Goal: Task Accomplishment & Management: Use online tool/utility

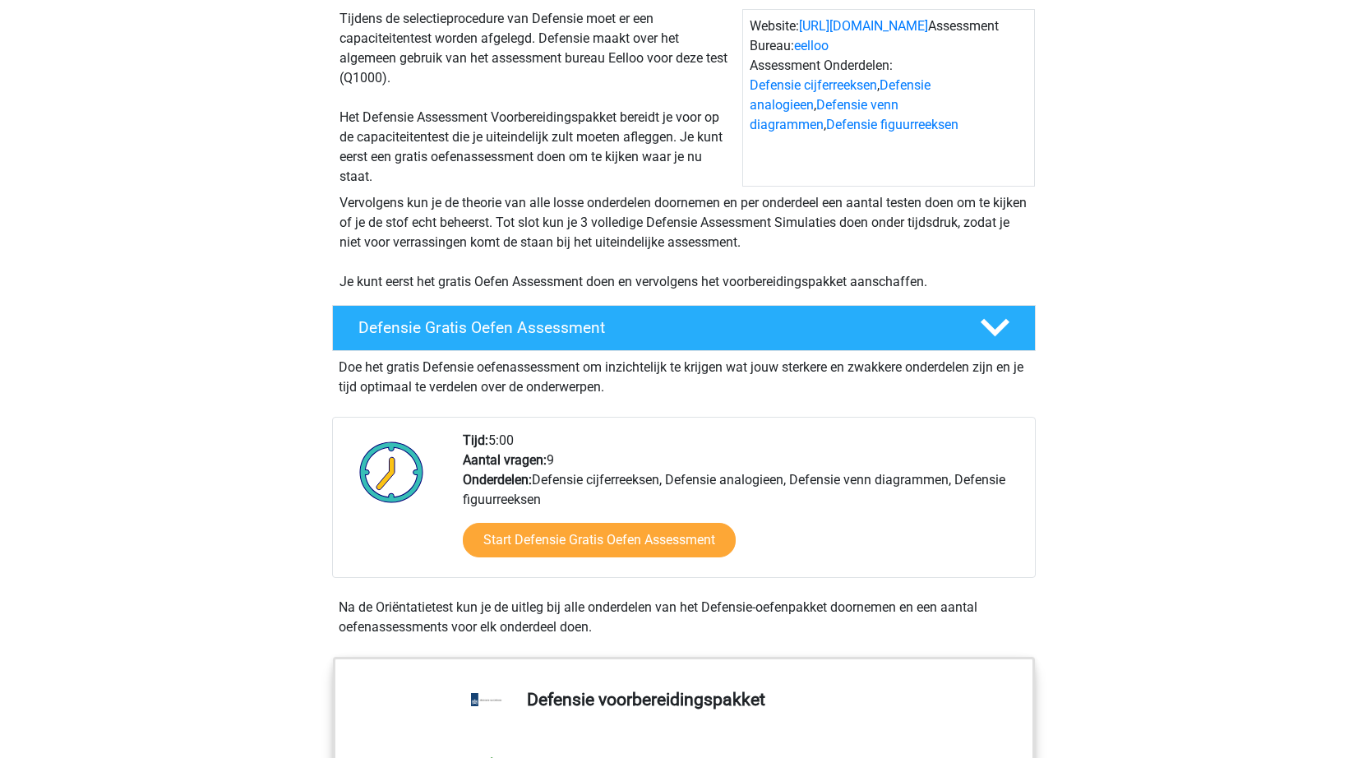
scroll to position [247, 0]
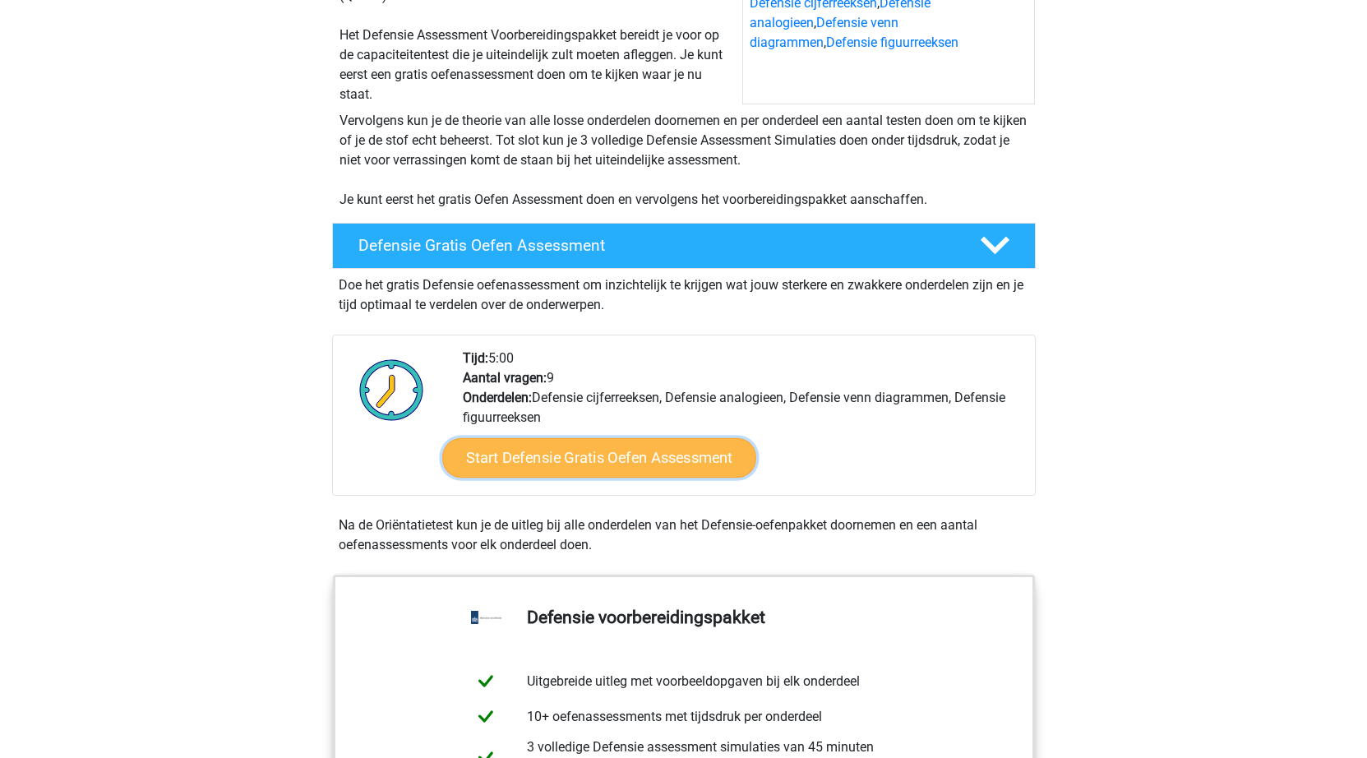
click at [620, 471] on link "Start Defensie Gratis Oefen Assessment" at bounding box center [599, 457] width 314 height 39
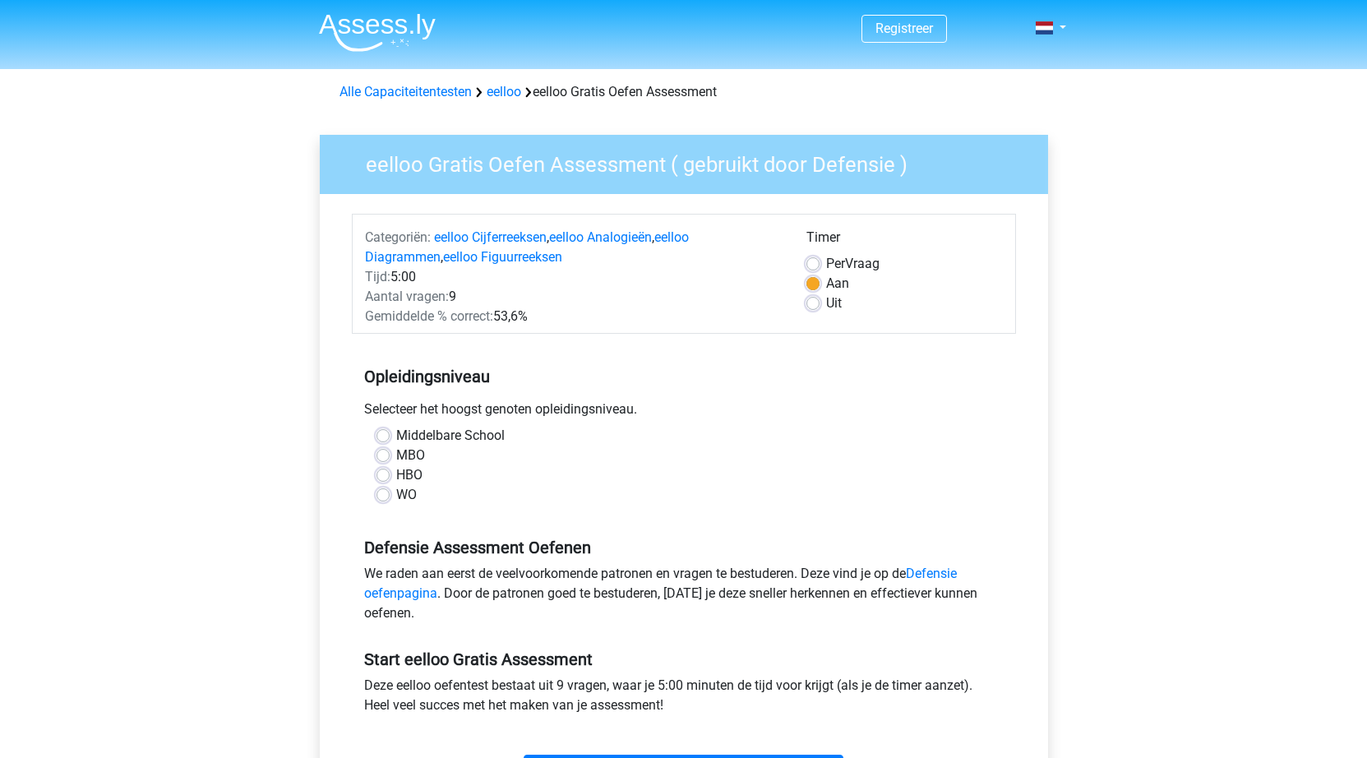
click at [396, 502] on label "WO" at bounding box center [406, 495] width 21 height 20
click at [381, 502] on input "WO" at bounding box center [383, 493] width 13 height 16
radio input "true"
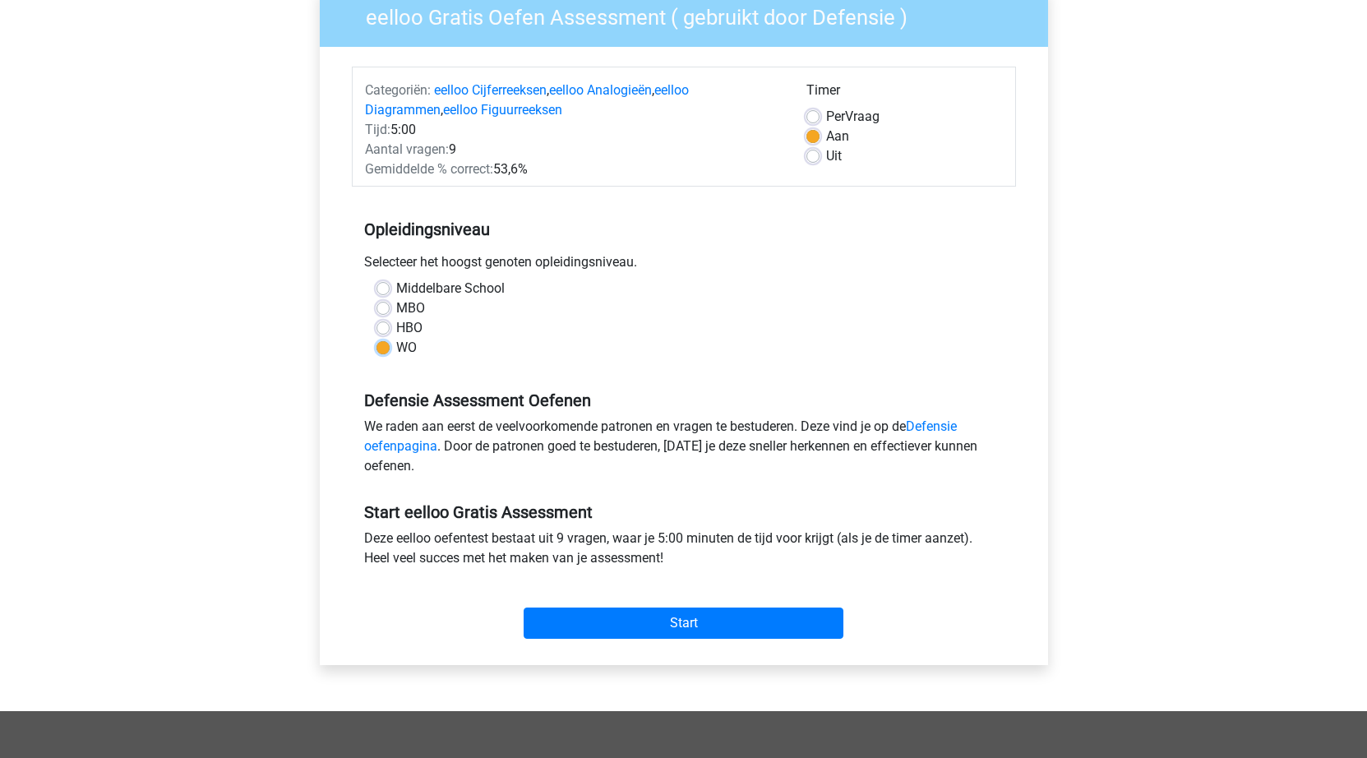
scroll to position [164, 0]
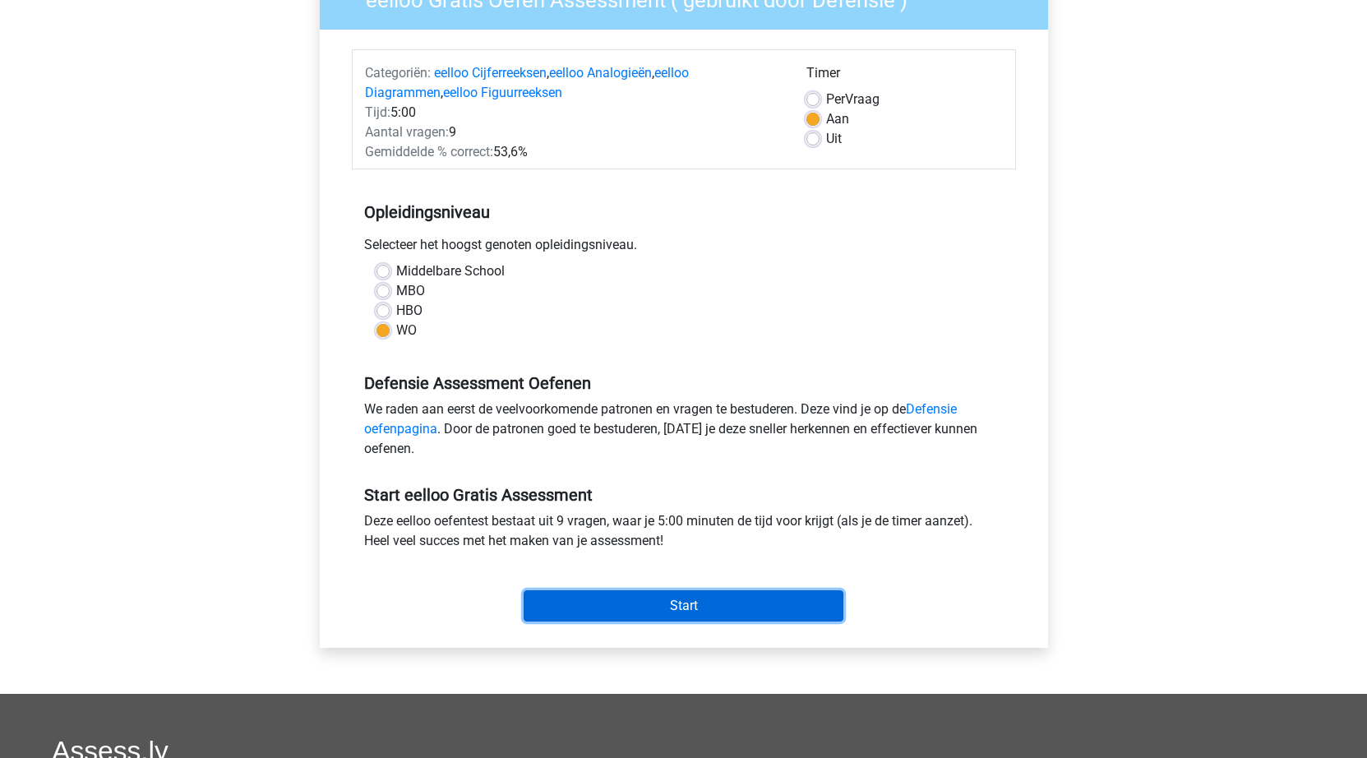
click at [770, 594] on input "Start" at bounding box center [684, 605] width 320 height 31
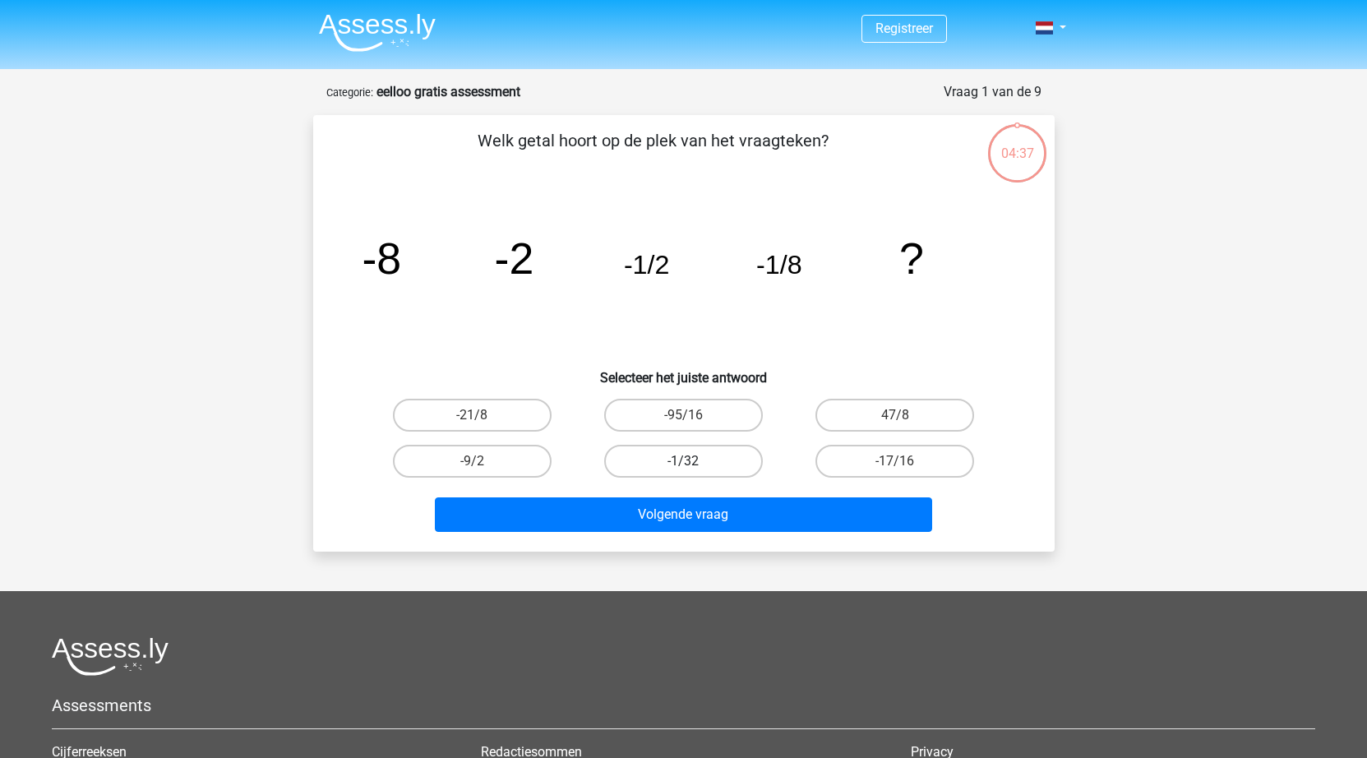
click at [707, 462] on label "-1/32" at bounding box center [683, 461] width 159 height 33
click at [694, 462] on input "-1/32" at bounding box center [688, 466] width 11 height 11
radio input "true"
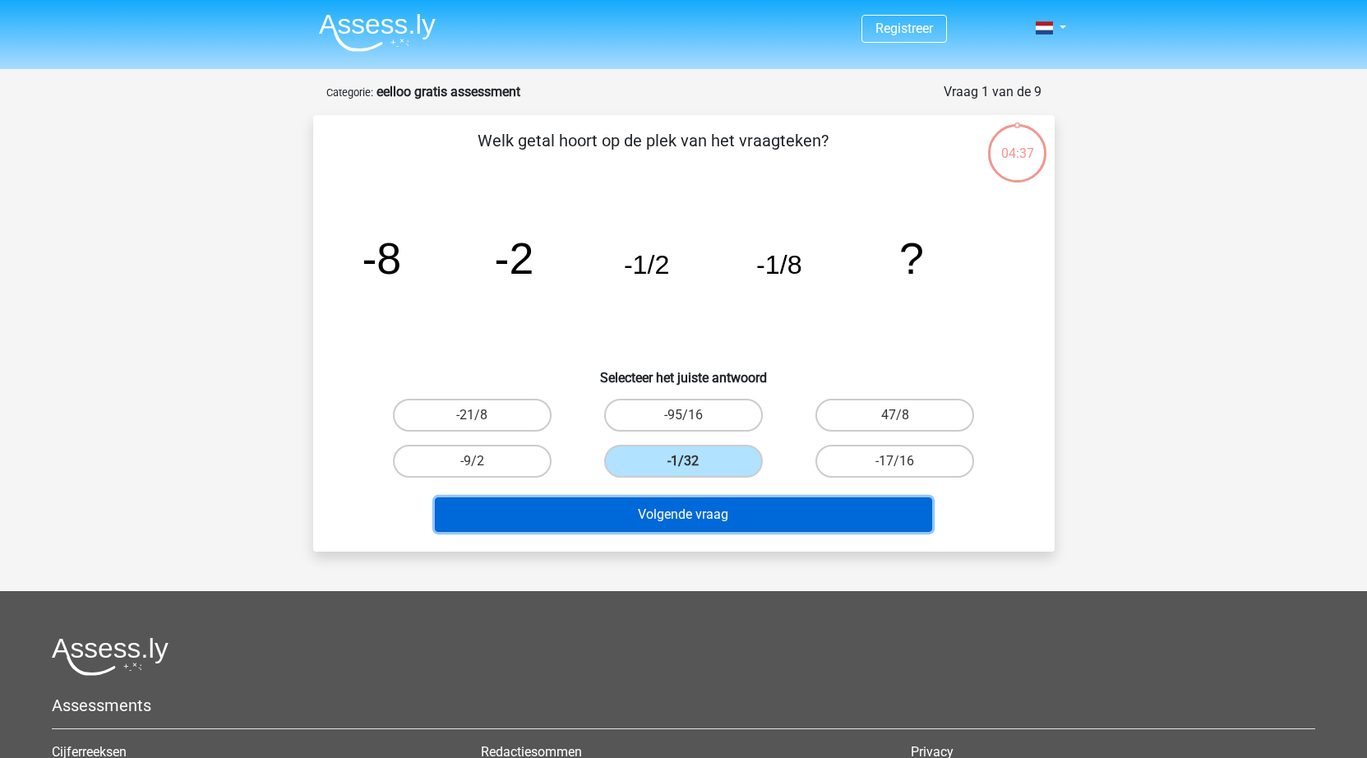
click at [719, 517] on button "Volgende vraag" at bounding box center [683, 514] width 497 height 35
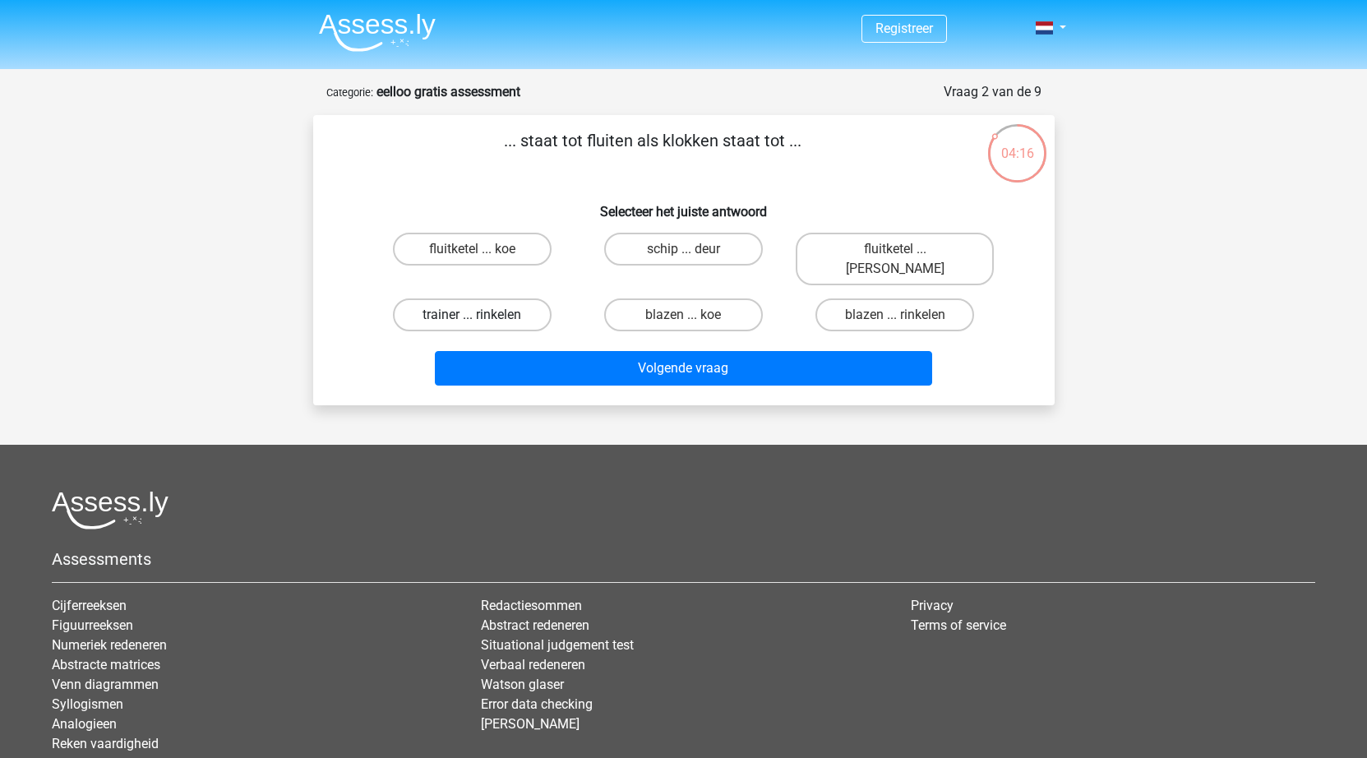
click at [502, 298] on label "trainer ... rinkelen" at bounding box center [472, 314] width 159 height 33
click at [483, 315] on input "trainer ... rinkelen" at bounding box center [477, 320] width 11 height 11
radio input "true"
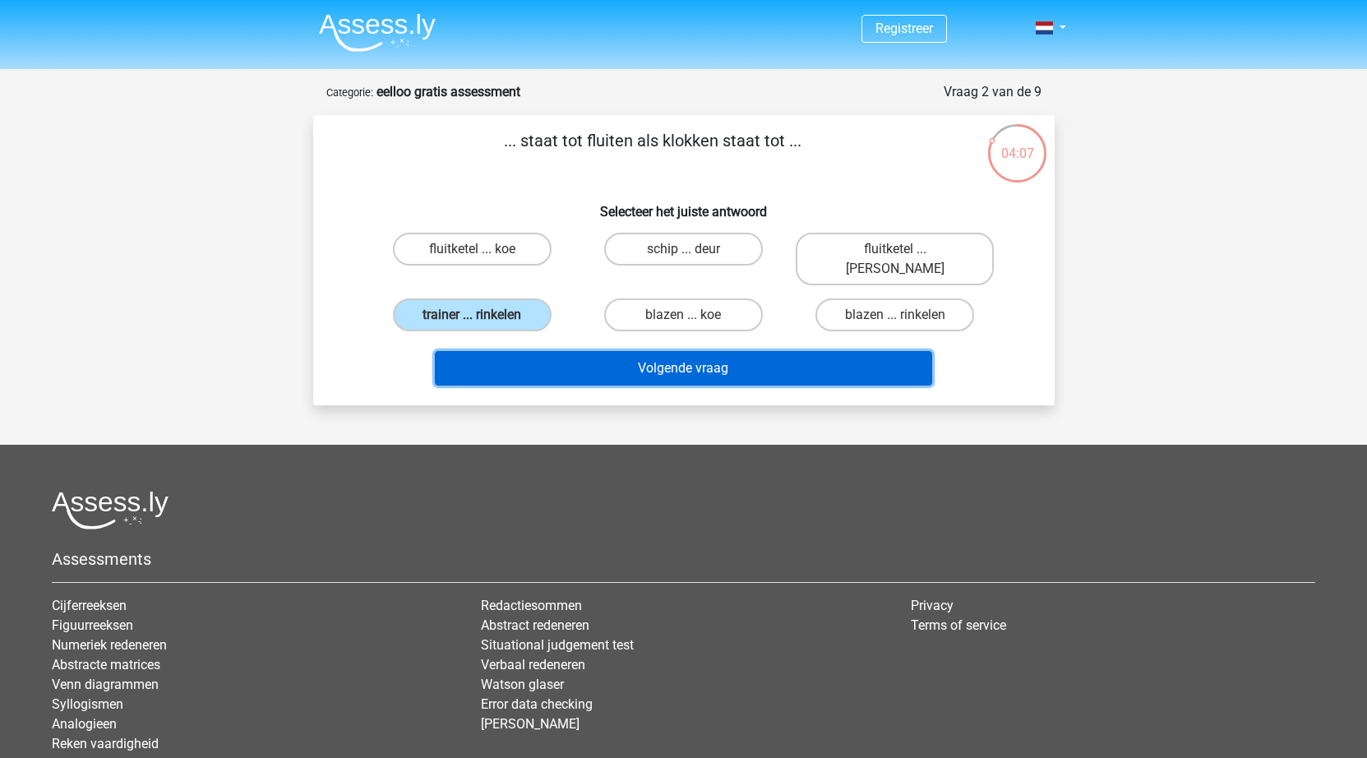
click at [839, 351] on button "Volgende vraag" at bounding box center [683, 368] width 497 height 35
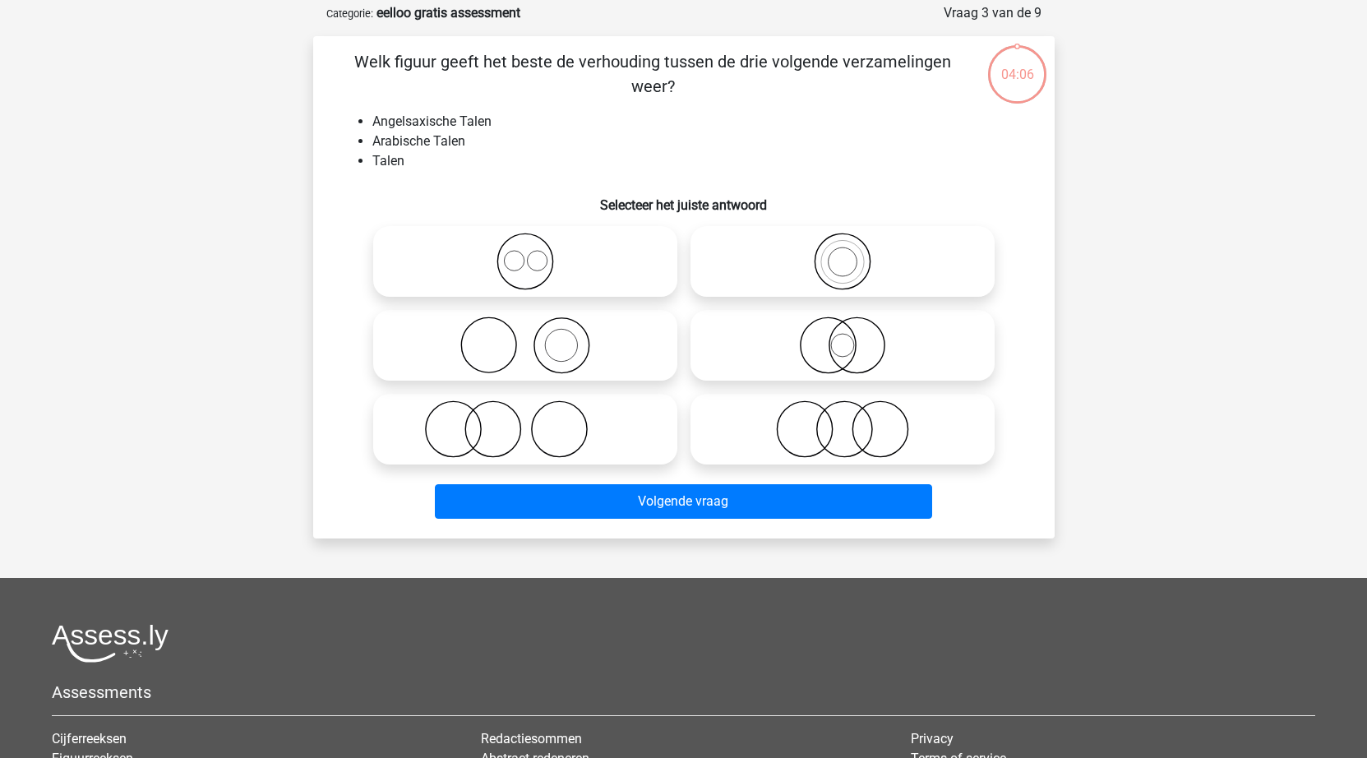
scroll to position [82, 0]
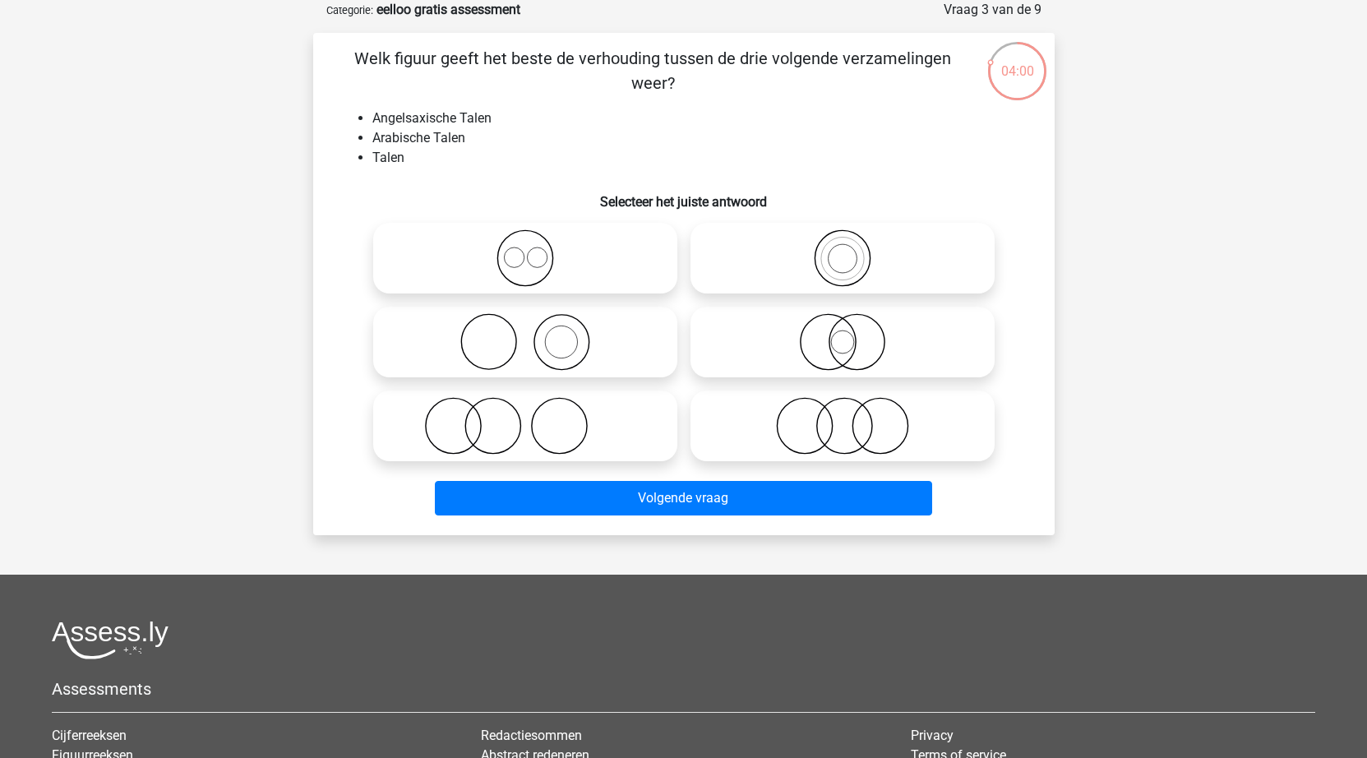
click at [510, 240] on icon at bounding box center [525, 258] width 291 height 58
click at [525, 240] on input "radio" at bounding box center [530, 244] width 11 height 11
radio input "true"
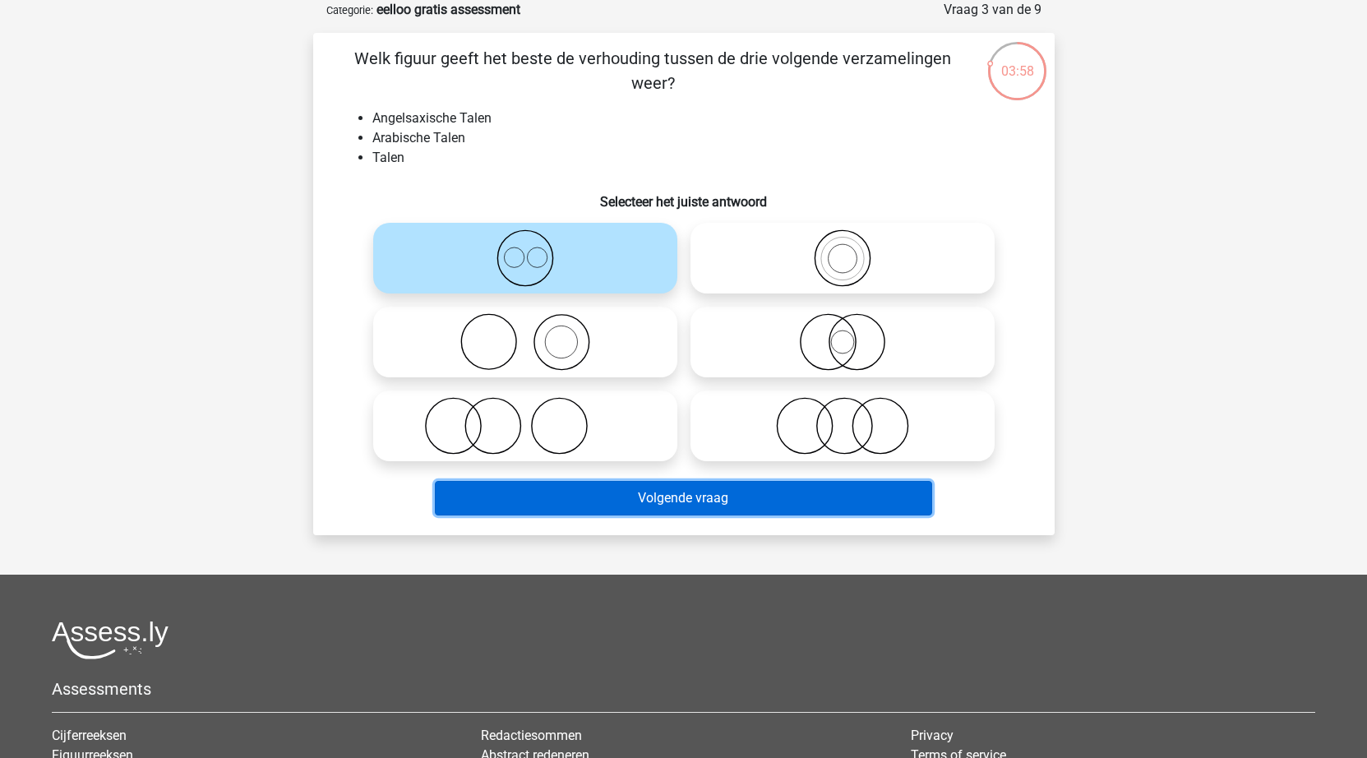
click at [755, 505] on button "Volgende vraag" at bounding box center [683, 498] width 497 height 35
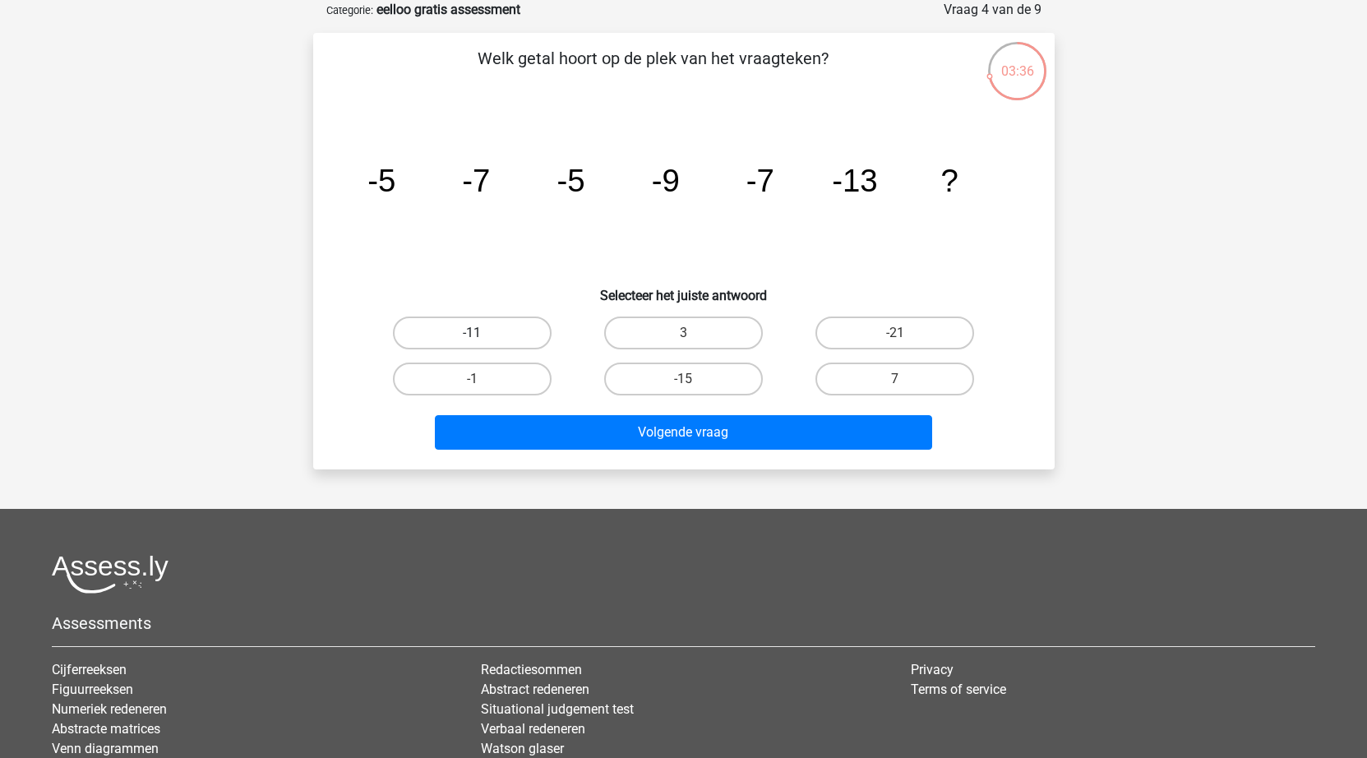
click at [528, 331] on label "-11" at bounding box center [472, 333] width 159 height 33
click at [483, 333] on input "-11" at bounding box center [477, 338] width 11 height 11
radio input "true"
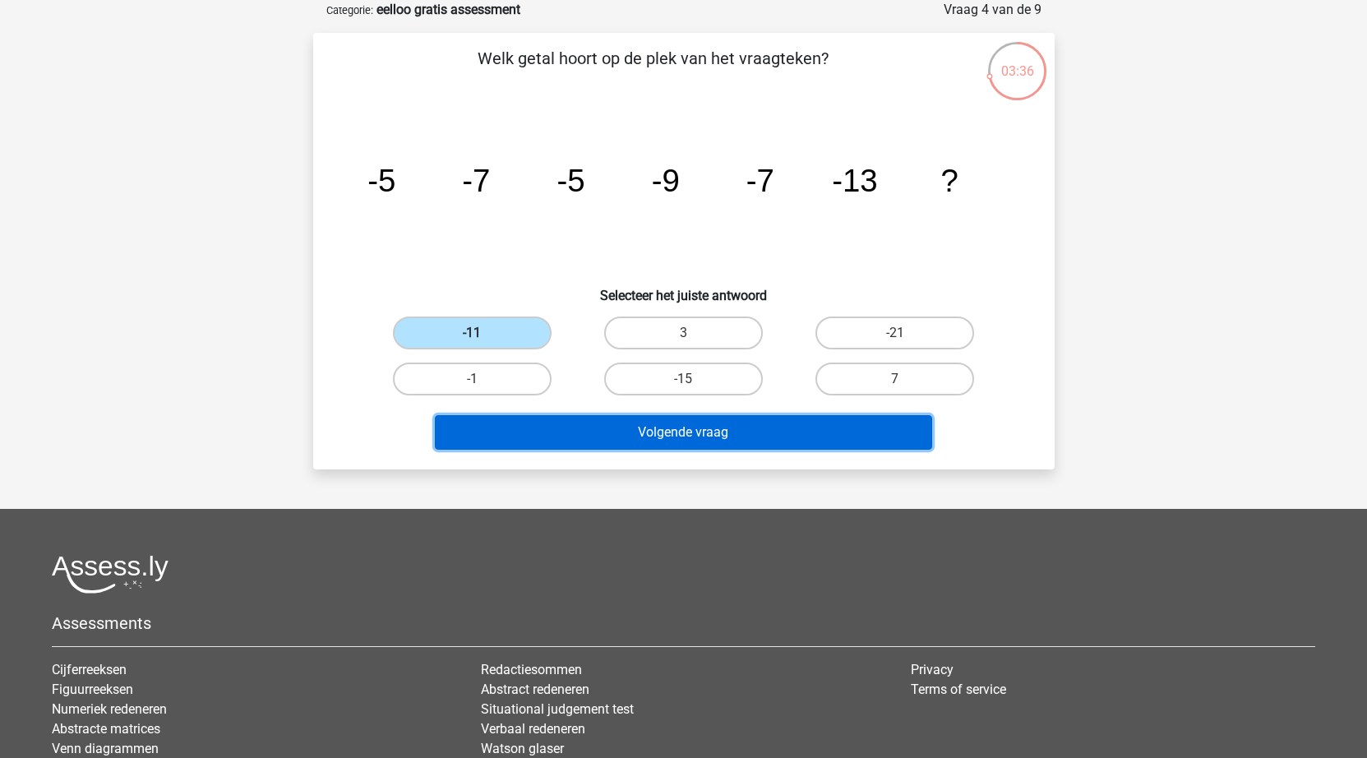
click at [640, 428] on button "Volgende vraag" at bounding box center [683, 432] width 497 height 35
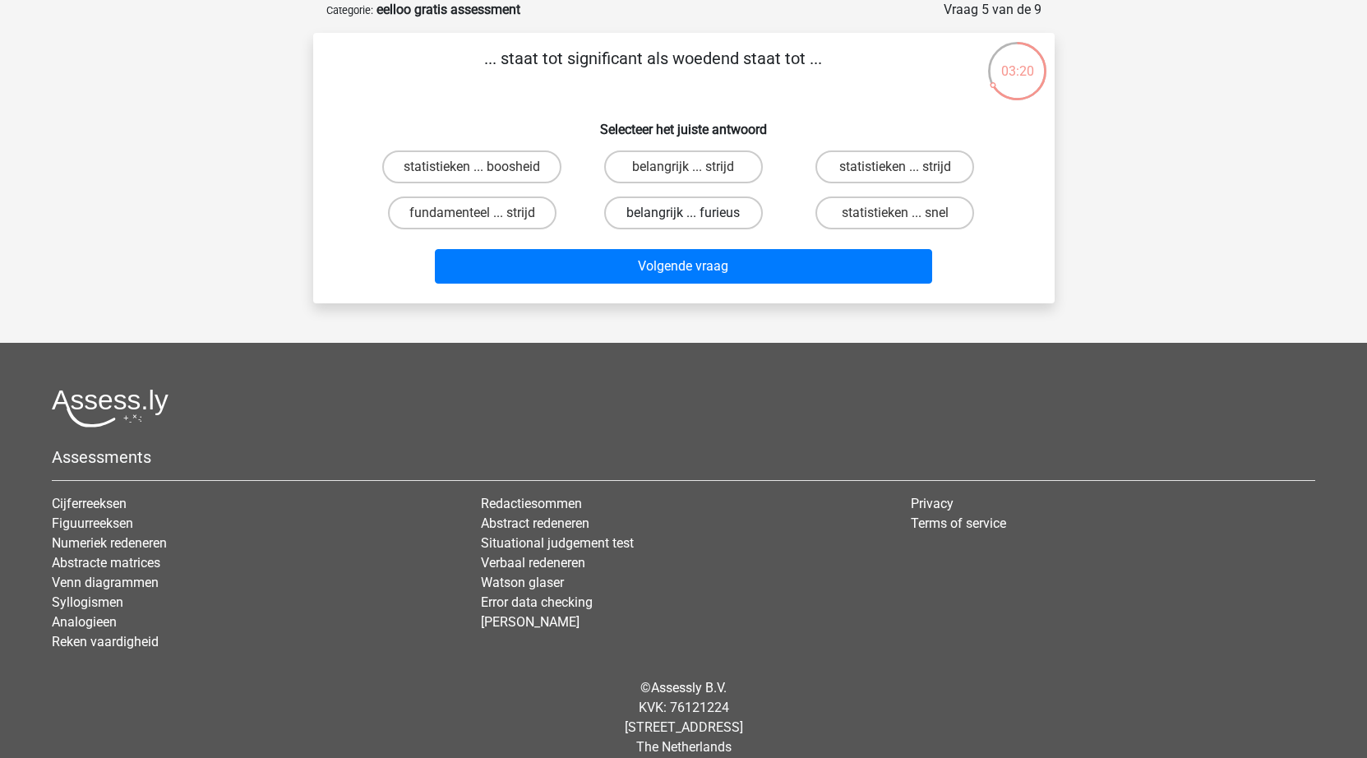
click at [677, 210] on label "belangrijk ... furieus" at bounding box center [683, 213] width 159 height 33
click at [683, 213] on input "belangrijk ... furieus" at bounding box center [688, 218] width 11 height 11
radio input "true"
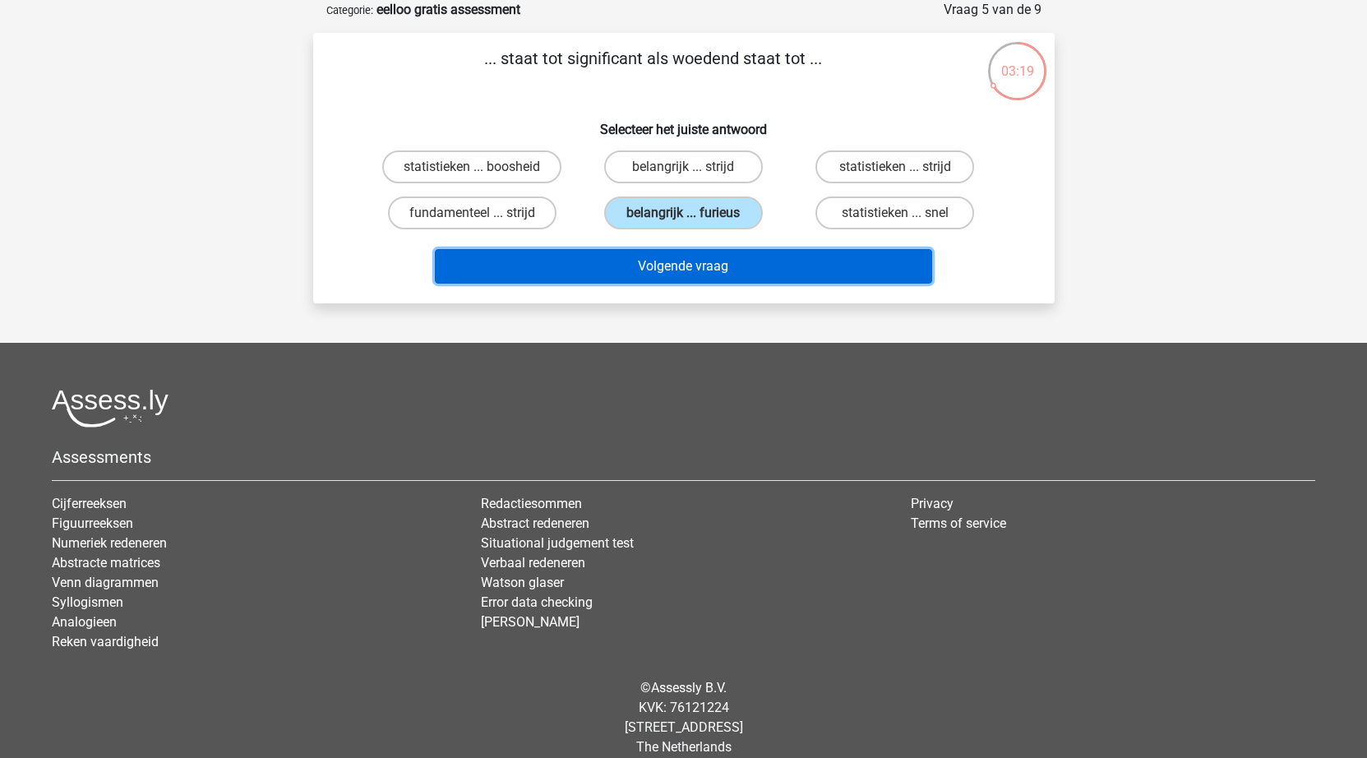
click at [699, 263] on button "Volgende vraag" at bounding box center [683, 266] width 497 height 35
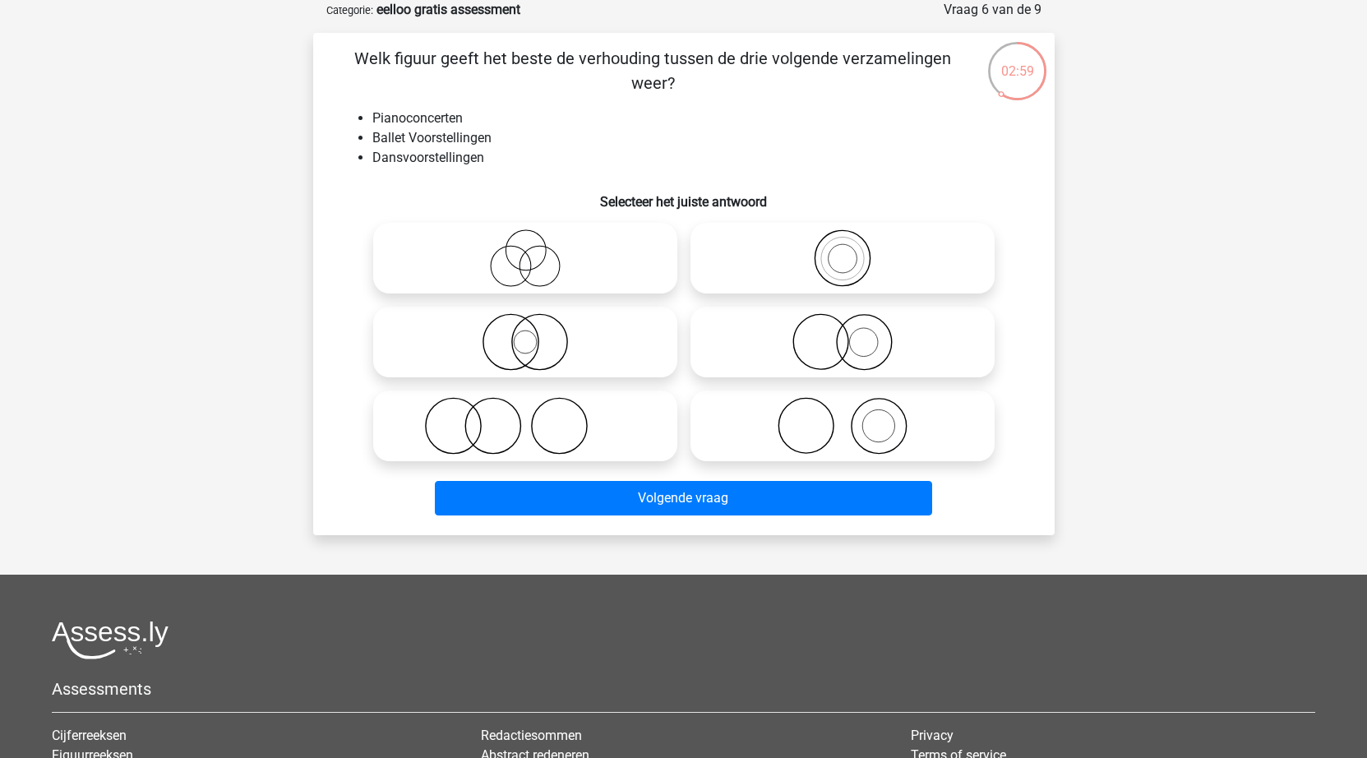
click at [504, 246] on icon at bounding box center [525, 258] width 291 height 58
click at [525, 246] on input "radio" at bounding box center [530, 244] width 11 height 11
radio input "true"
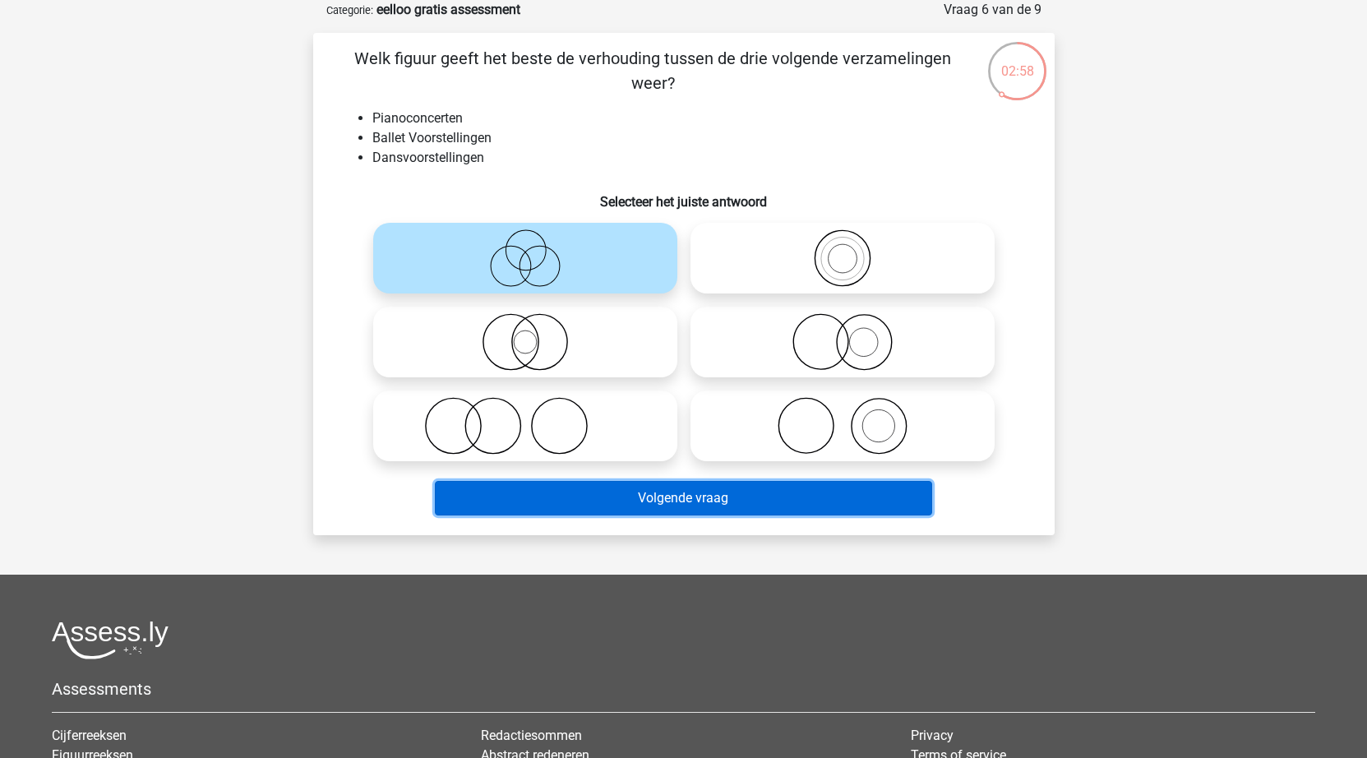
click at [684, 502] on button "Volgende vraag" at bounding box center [683, 498] width 497 height 35
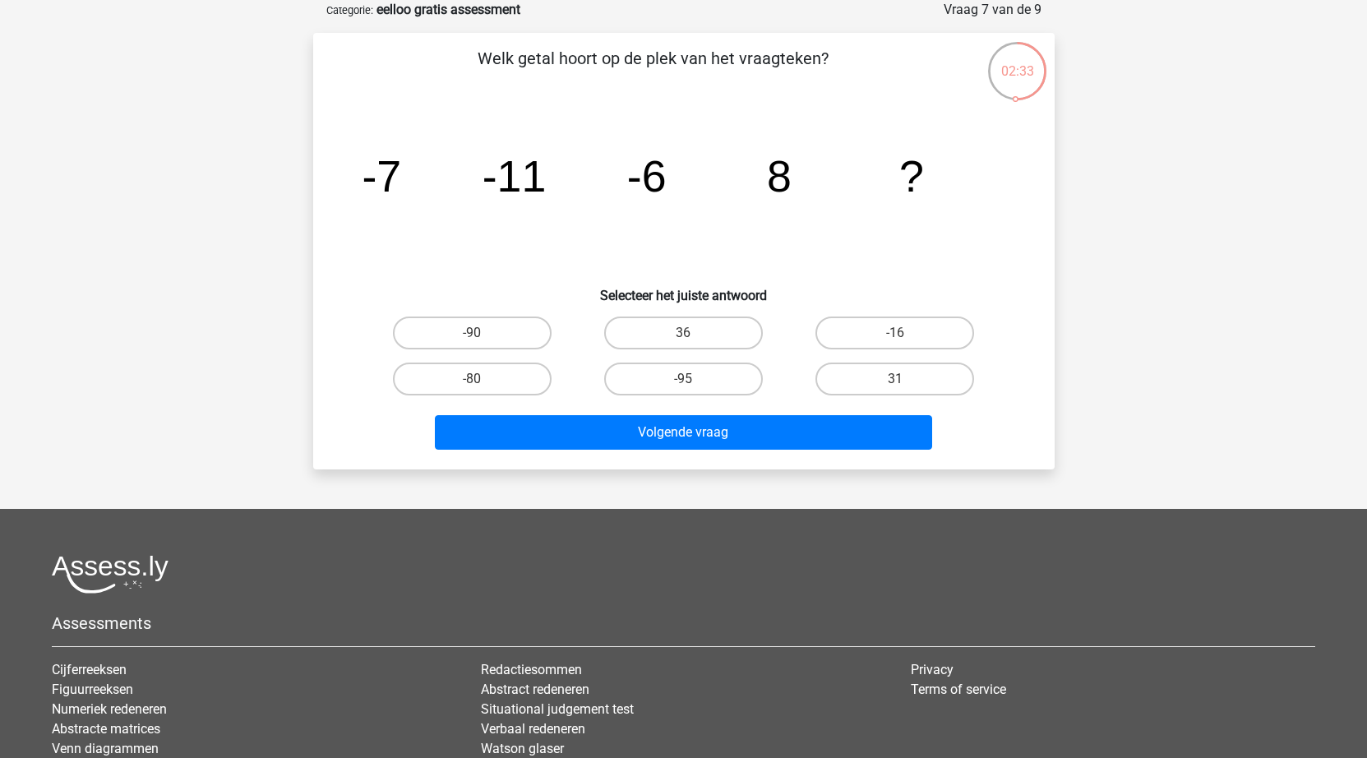
click at [1019, 67] on div "02:33" at bounding box center [1018, 60] width 62 height 41
click at [705, 336] on label "36" at bounding box center [683, 333] width 159 height 33
click at [694, 336] on input "36" at bounding box center [688, 338] width 11 height 11
radio input "true"
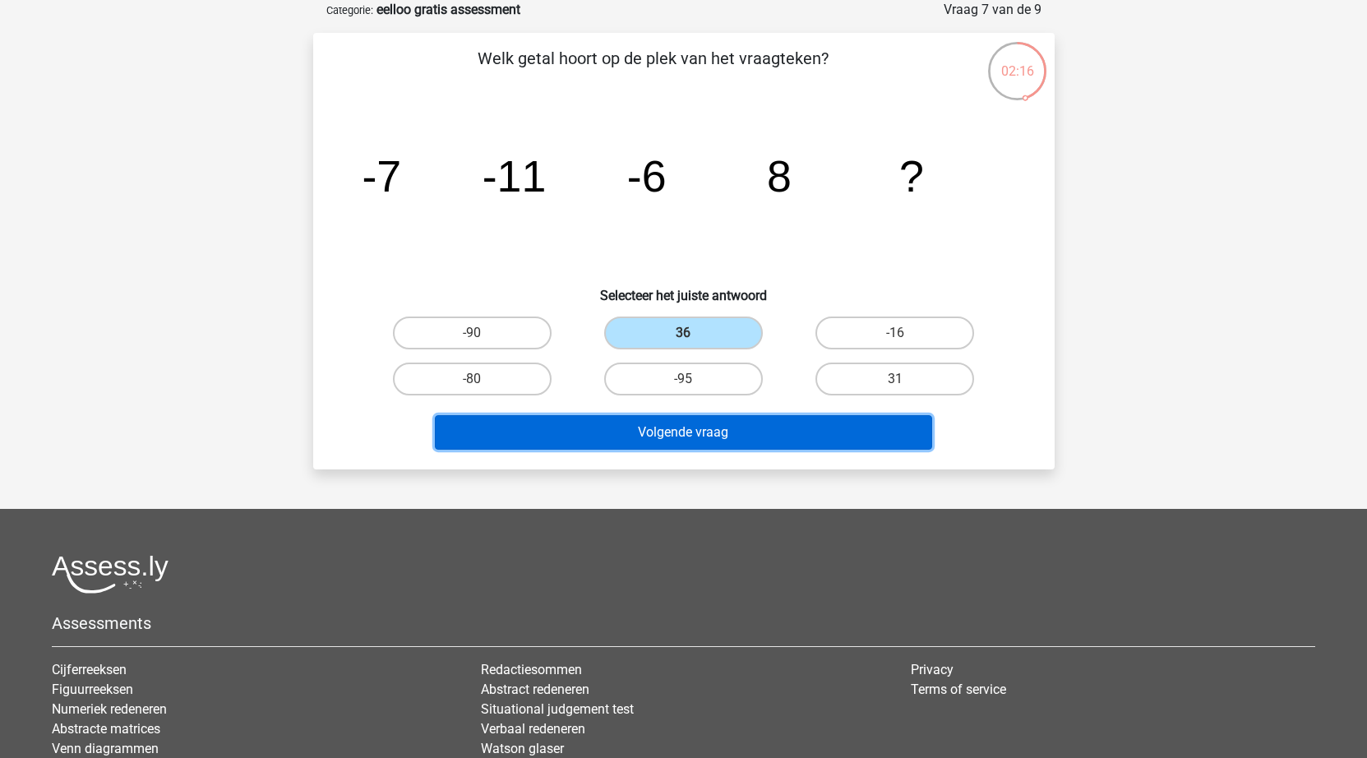
click at [710, 418] on button "Volgende vraag" at bounding box center [683, 432] width 497 height 35
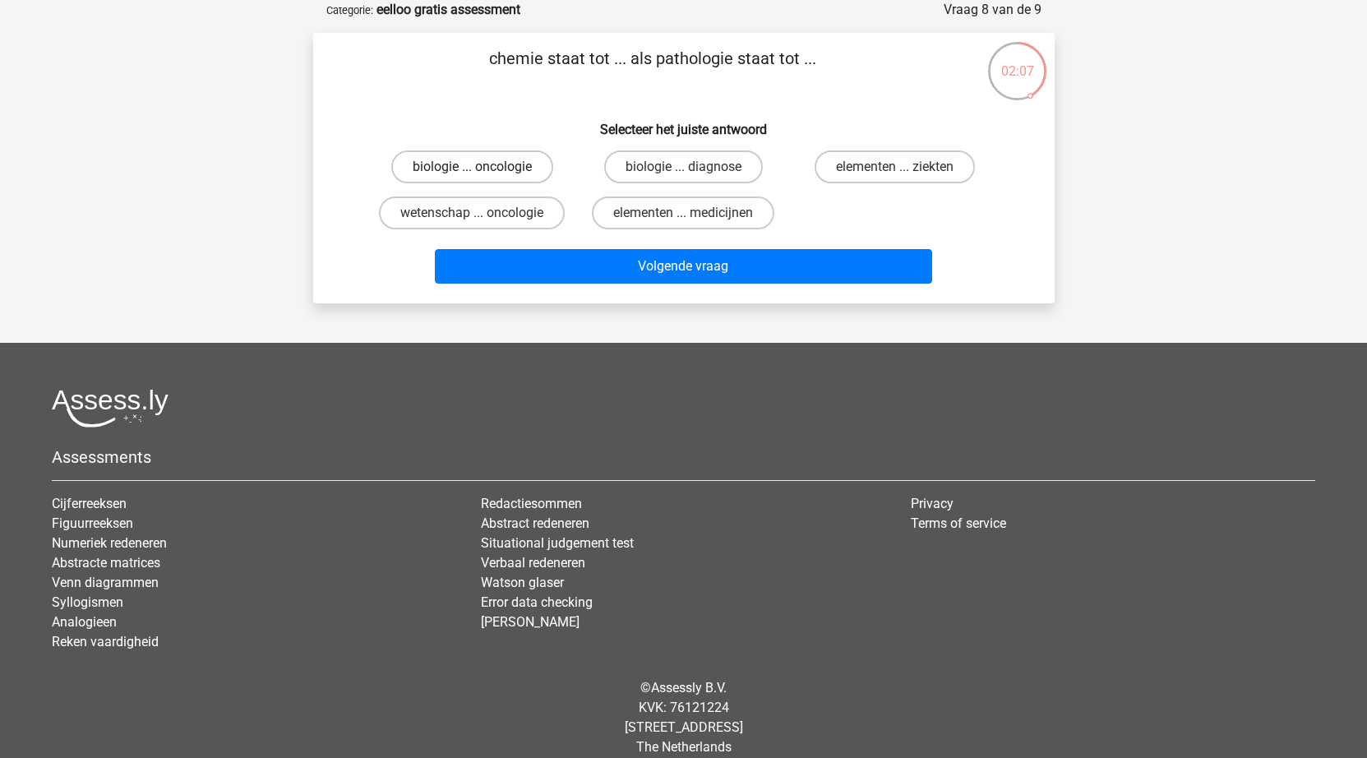
click at [543, 175] on label "biologie ... oncologie" at bounding box center [472, 166] width 162 height 33
click at [483, 175] on input "biologie ... oncologie" at bounding box center [477, 172] width 11 height 11
radio input "true"
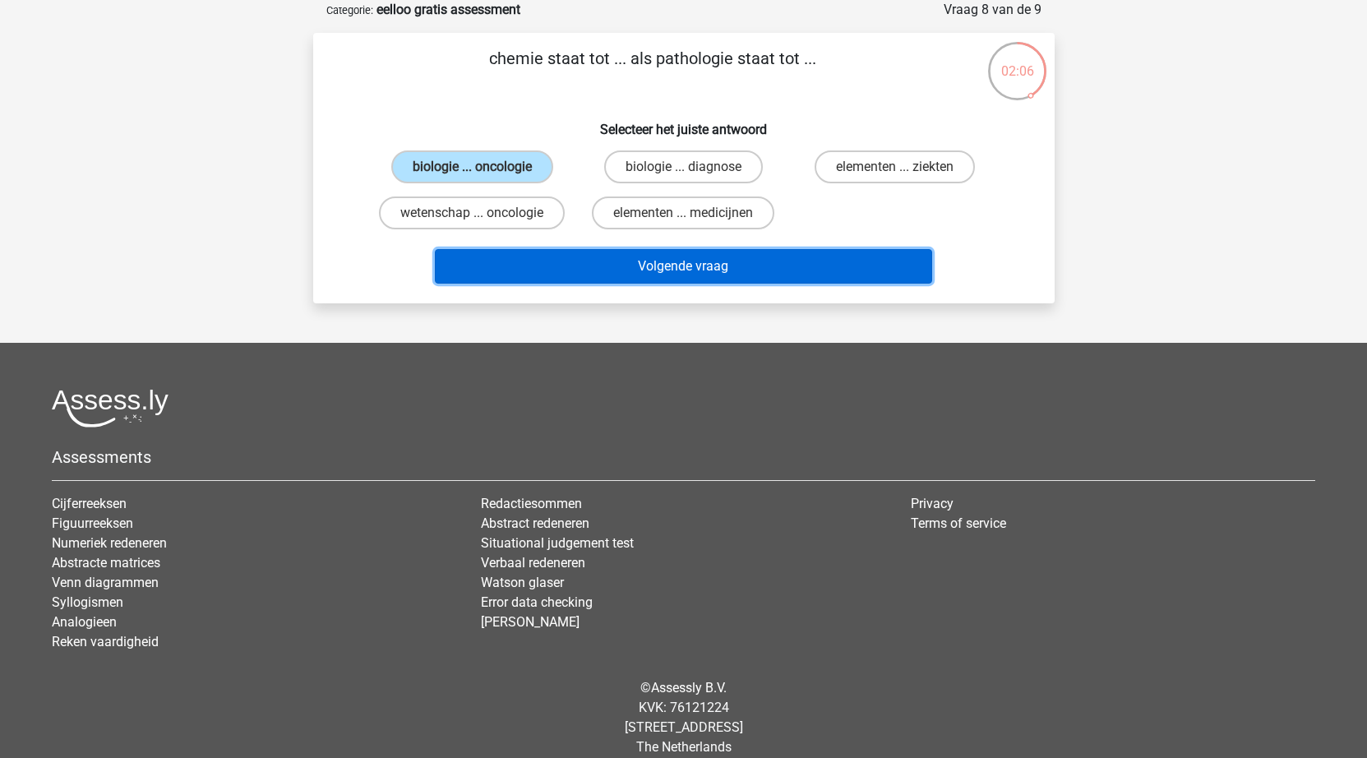
click at [601, 252] on button "Volgende vraag" at bounding box center [683, 266] width 497 height 35
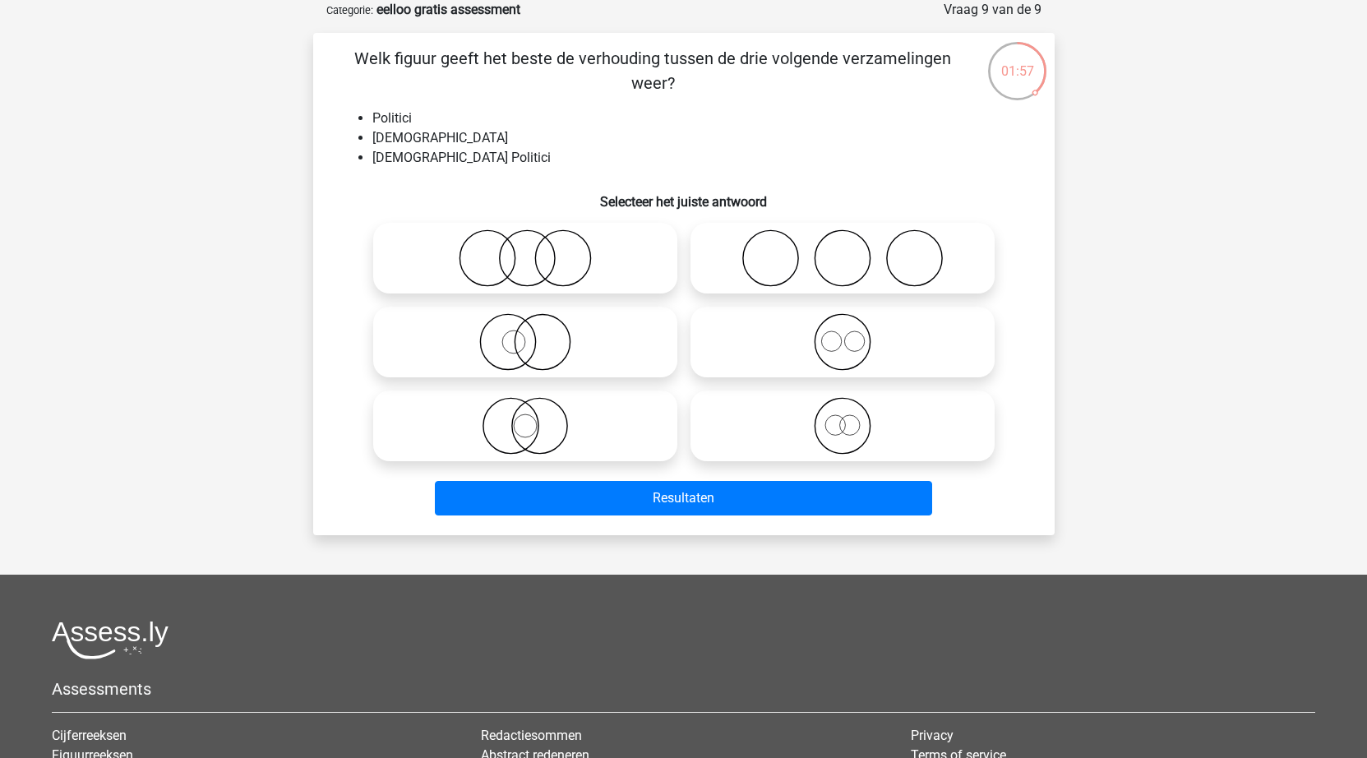
click at [540, 266] on icon at bounding box center [525, 258] width 291 height 58
click at [536, 250] on input "radio" at bounding box center [530, 244] width 11 height 11
radio input "true"
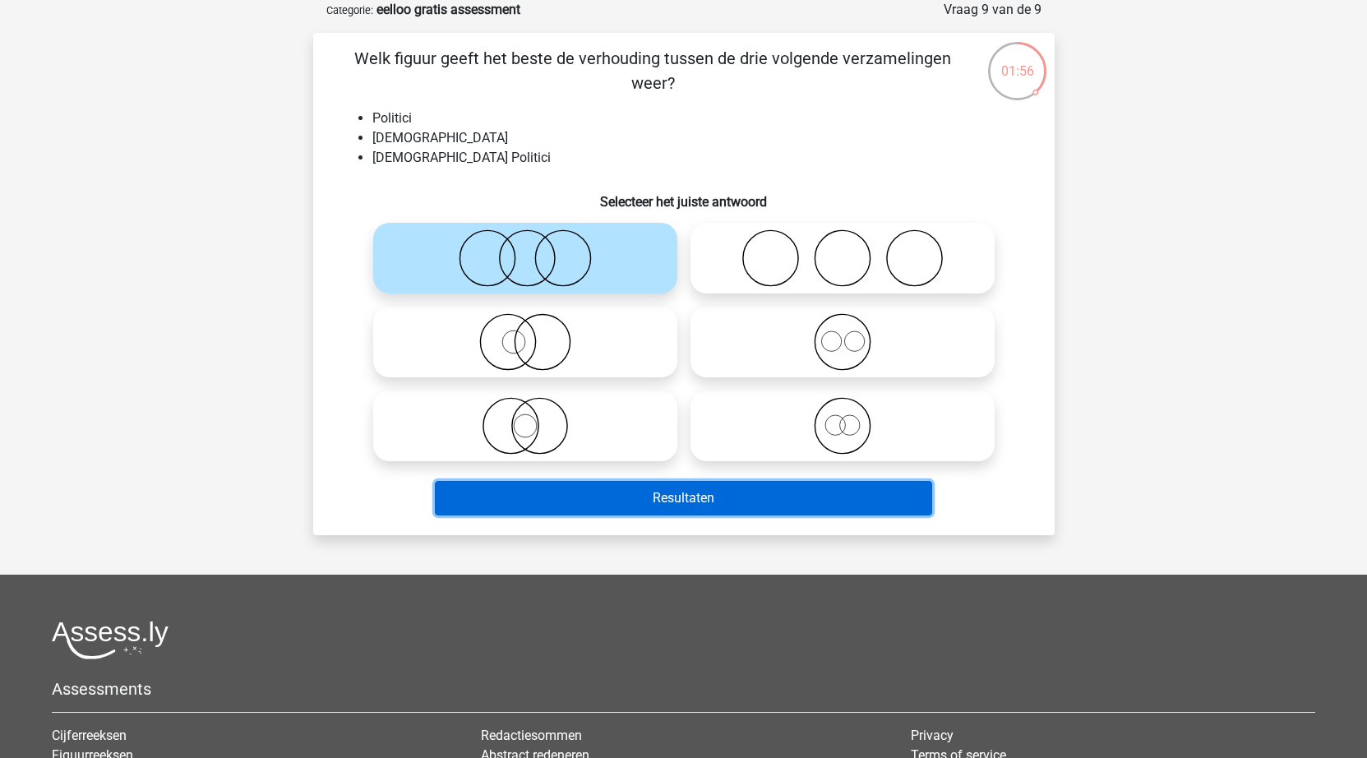
click at [728, 489] on button "Resultaten" at bounding box center [683, 498] width 497 height 35
